Goal: Task Accomplishment & Management: Manage account settings

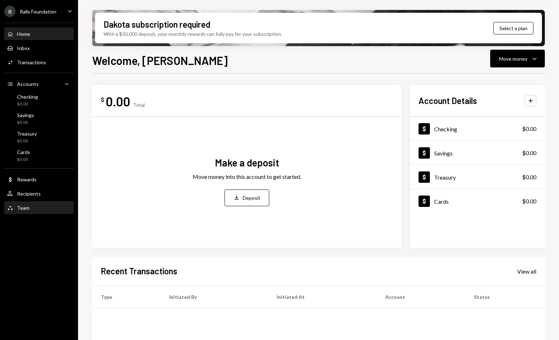
click at [39, 207] on div "Team Team" at bounding box center [39, 208] width 64 height 6
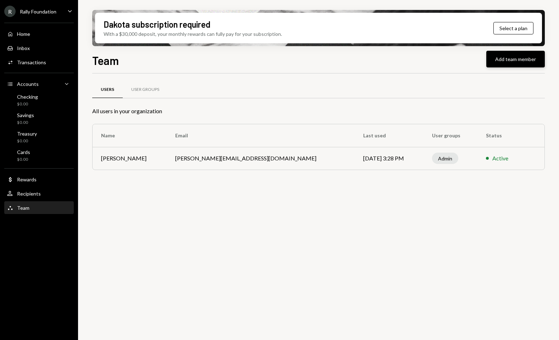
click at [517, 64] on button "Add team member" at bounding box center [516, 59] width 59 height 17
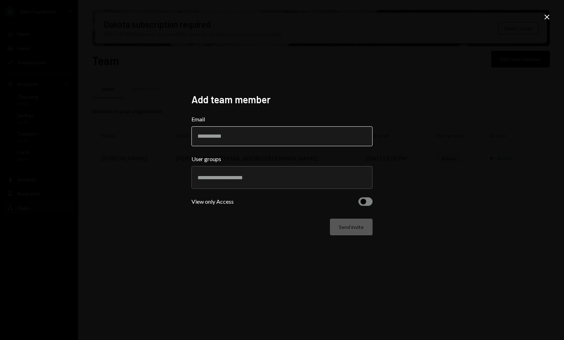
click at [253, 126] on div "Email" at bounding box center [281, 130] width 181 height 31
click at [251, 132] on input "Email" at bounding box center [281, 136] width 181 height 20
paste input "**********"
type input "**********"
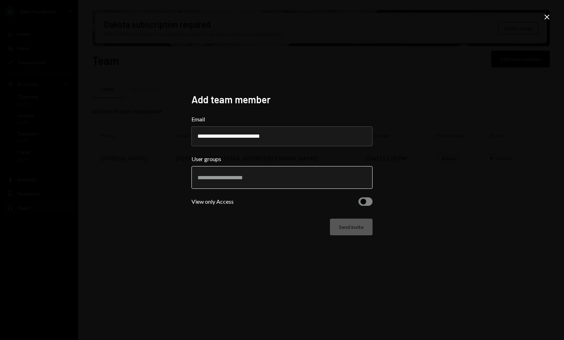
click at [335, 177] on input "text" at bounding box center [281, 177] width 169 height 6
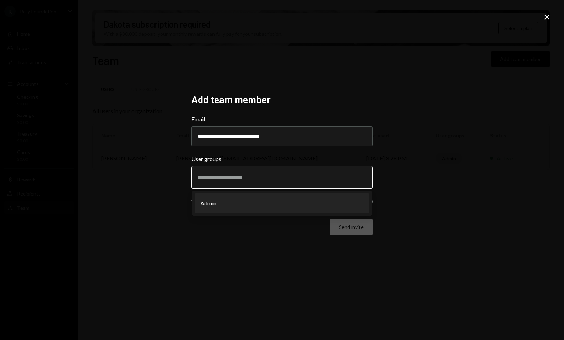
click at [229, 199] on li "Admin" at bounding box center [282, 203] width 175 height 20
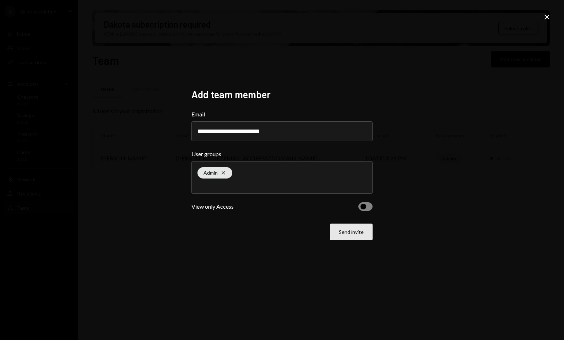
click at [363, 229] on button "Send invite" at bounding box center [351, 232] width 43 height 17
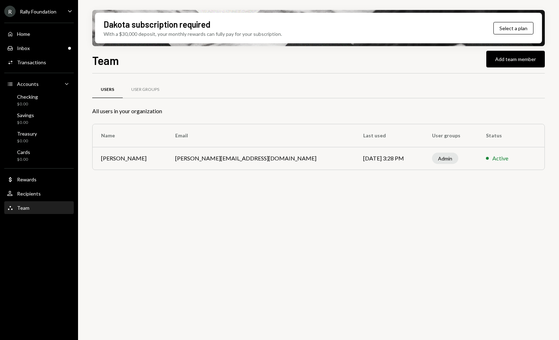
click at [368, 228] on div "Users User Groups All users in your organization Name Email Last used User grou…" at bounding box center [318, 210] width 453 height 275
click at [512, 63] on button "Add team member" at bounding box center [516, 59] width 59 height 17
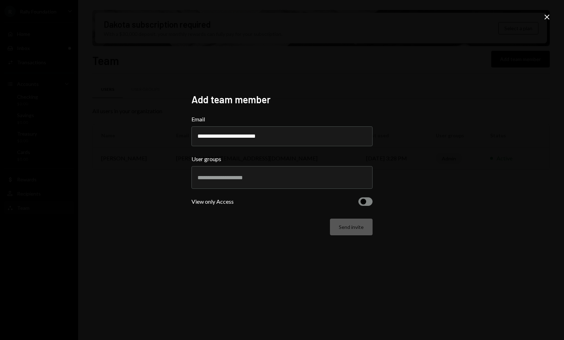
type input "**********"
drag, startPoint x: 328, startPoint y: 183, endPoint x: 291, endPoint y: 189, distance: 37.4
click at [328, 182] on div at bounding box center [281, 178] width 169 height 18
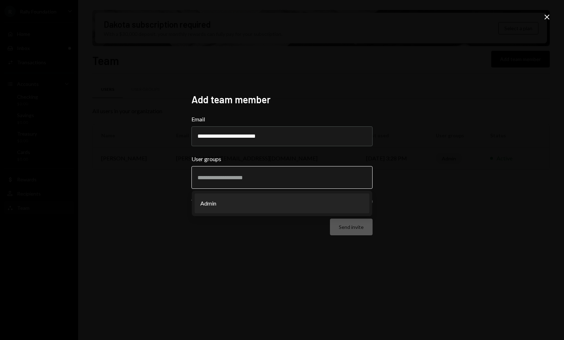
click at [266, 200] on li "Admin" at bounding box center [282, 203] width 175 height 20
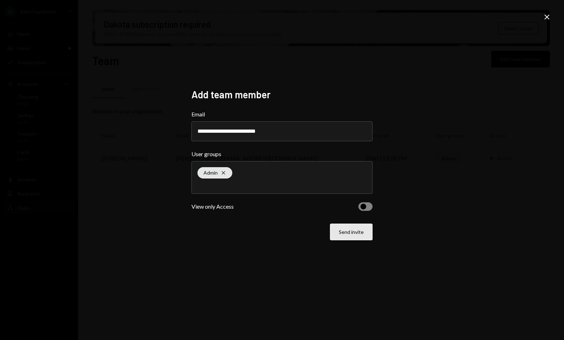
click at [360, 228] on button "Send invite" at bounding box center [351, 232] width 43 height 17
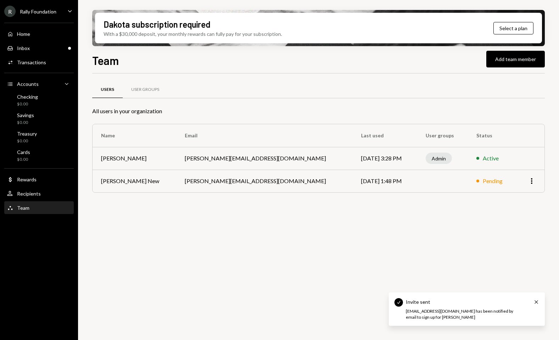
click at [393, 235] on div "Users User Groups All users in your organization Name Email Last used User grou…" at bounding box center [318, 210] width 453 height 275
click at [512, 64] on button "Add team member" at bounding box center [516, 59] width 59 height 17
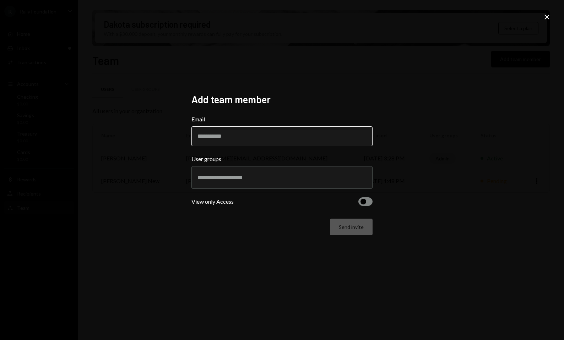
click at [323, 141] on input "Email" at bounding box center [281, 136] width 181 height 20
type input "**********"
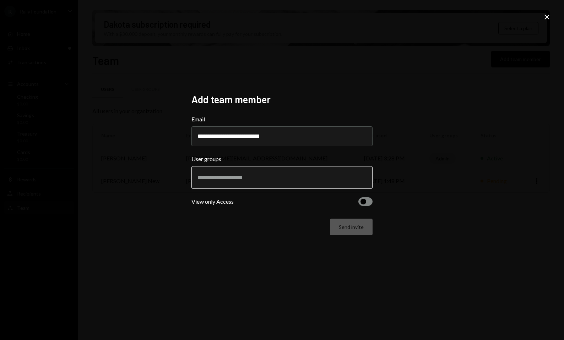
click at [338, 177] on input "text" at bounding box center [281, 177] width 169 height 6
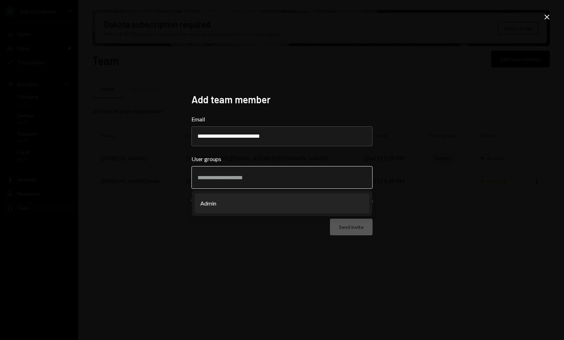
click at [303, 200] on li "Admin" at bounding box center [282, 203] width 175 height 20
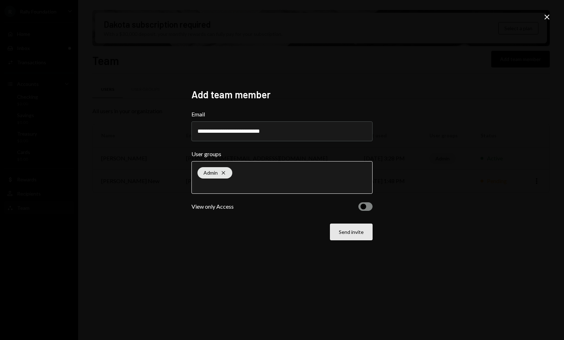
click at [364, 233] on button "Send invite" at bounding box center [351, 232] width 43 height 17
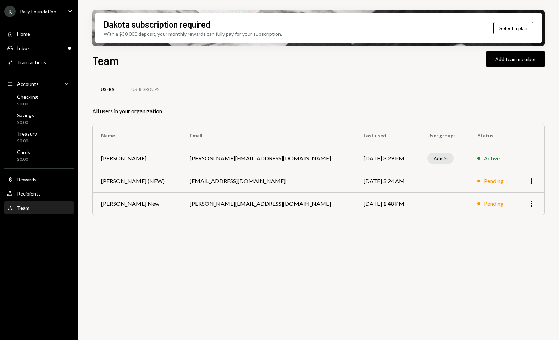
click at [362, 248] on div "Users User Groups All users in your organization Name Email Last used User grou…" at bounding box center [318, 210] width 453 height 275
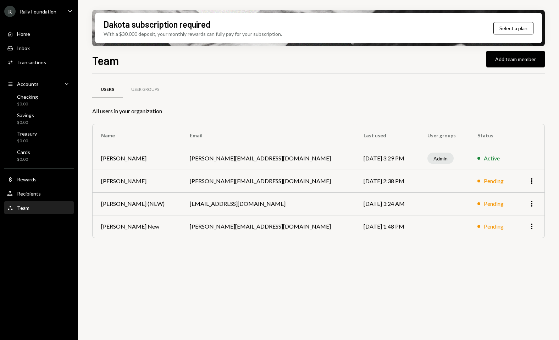
click at [259, 266] on div "Users User Groups All users in your organization Name Email Last used User grou…" at bounding box center [318, 210] width 453 height 275
click at [61, 16] on div "R Rally Foundation Caret Down" at bounding box center [39, 11] width 78 height 11
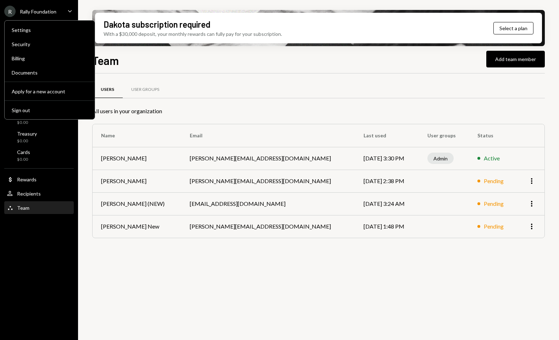
click at [65, 12] on div "R Rally Foundation Caret Down" at bounding box center [39, 11] width 78 height 11
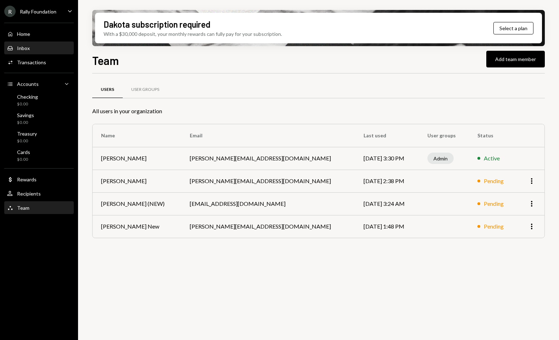
click at [32, 49] on div "Inbox Inbox" at bounding box center [39, 48] width 64 height 6
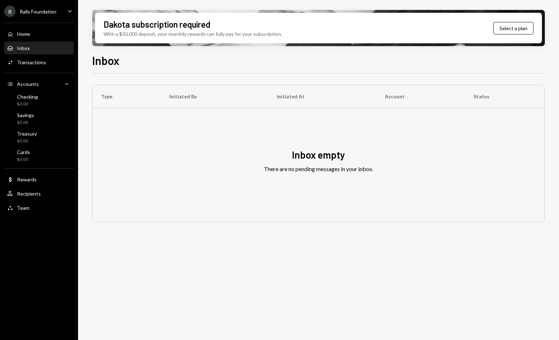
click at [51, 9] on div "Rally Foundation" at bounding box center [38, 12] width 37 height 6
drag, startPoint x: 267, startPoint y: 287, endPoint x: 278, endPoint y: 277, distance: 15.3
click at [268, 286] on div "Type Initiated By Initiated At Account Status Inbox empty There are no pending …" at bounding box center [318, 210] width 453 height 275
click at [55, 12] on div "Rally Foundation" at bounding box center [38, 12] width 37 height 6
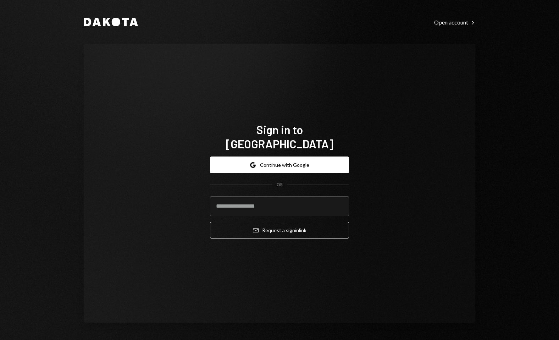
click at [180, 56] on div "Sign in to [GEOGRAPHIC_DATA] Google Continue with Google OR Email Request a sig…" at bounding box center [280, 183] width 392 height 279
click at [427, 185] on div "Sign in to [GEOGRAPHIC_DATA] Google Continue with Google OR Email Request a sig…" at bounding box center [280, 183] width 392 height 279
click at [280, 202] on input "email" at bounding box center [279, 206] width 139 height 20
type input "**********"
click at [210, 222] on button "Email Request a sign in link" at bounding box center [279, 230] width 139 height 17
